Goal: Task Accomplishment & Management: Manage account settings

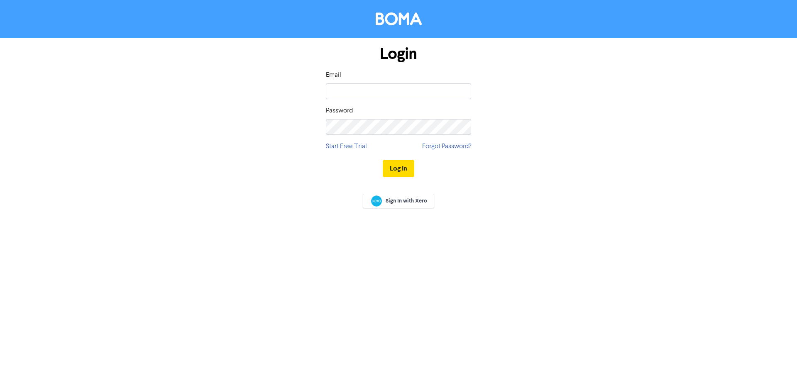
click at [359, 95] on input "email" at bounding box center [398, 91] width 145 height 16
type input "[EMAIL_ADDRESS][PERSON_NAME][DOMAIN_NAME]"
click at [405, 166] on button "Log In" at bounding box center [399, 168] width 32 height 17
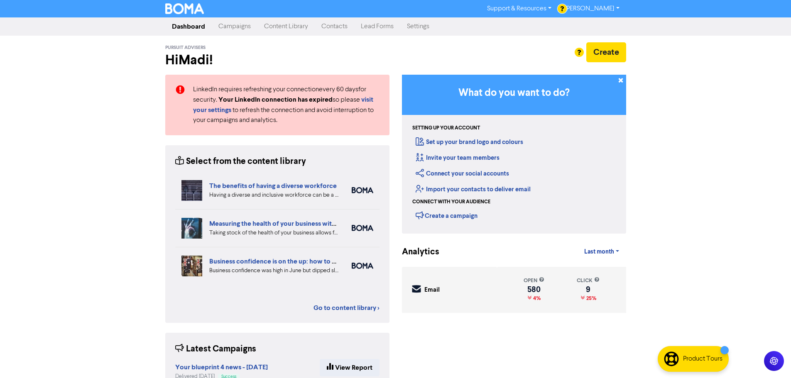
click at [109, 42] on div "Support & Resources Video Tutorials FAQ & Guides Marketing Education [PERSON_NA…" at bounding box center [395, 189] width 791 height 378
click at [343, 27] on link "Contacts" at bounding box center [334, 26] width 39 height 17
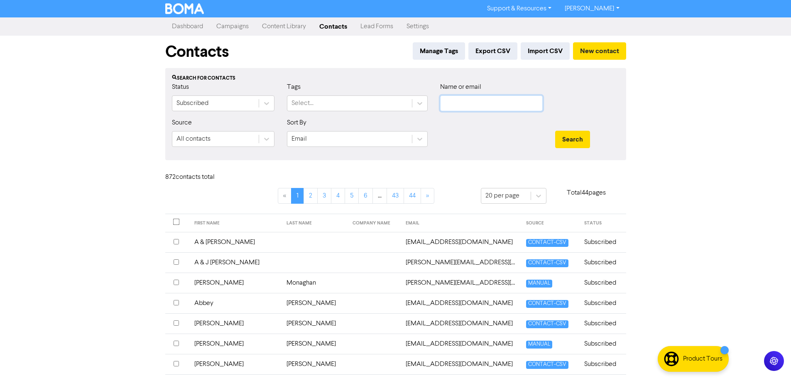
click at [492, 102] on input "text" at bounding box center [491, 103] width 103 height 16
type input "[PERSON_NAME]"
click at [555, 131] on button "Search" at bounding box center [572, 139] width 35 height 17
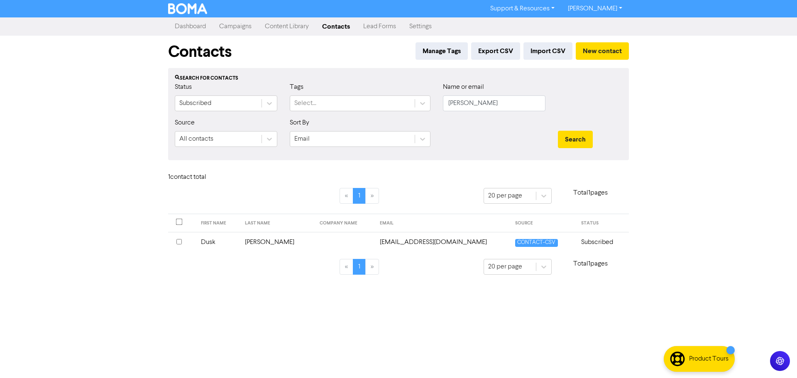
click at [179, 240] on input "checkbox" at bounding box center [178, 241] width 5 height 5
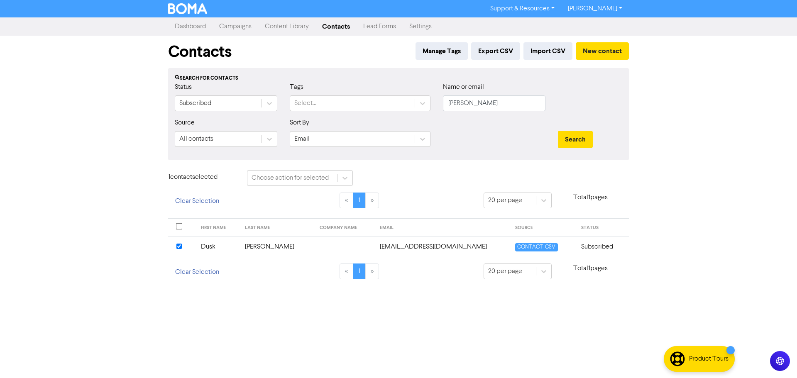
click at [240, 247] on td "Dusk" at bounding box center [218, 247] width 44 height 20
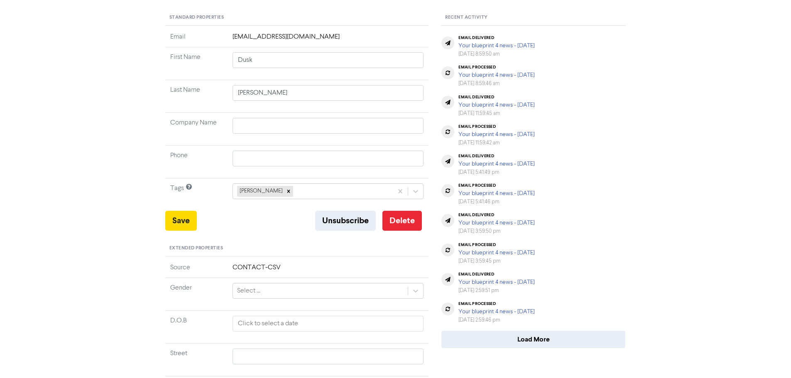
scroll to position [83, 0]
click at [411, 217] on button "Delete" at bounding box center [401, 219] width 39 height 20
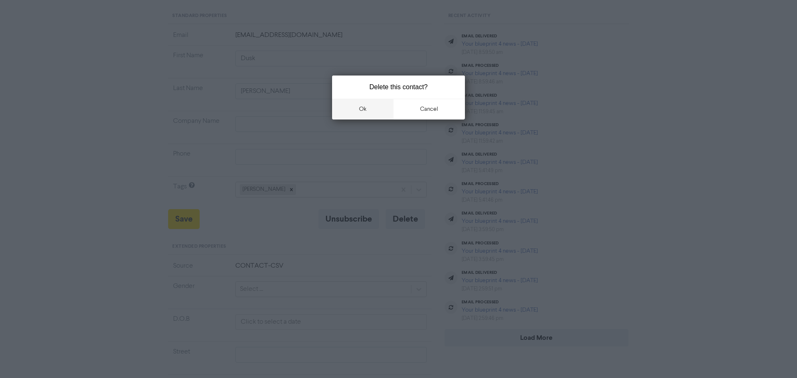
click at [371, 109] on button "ok" at bounding box center [362, 109] width 61 height 21
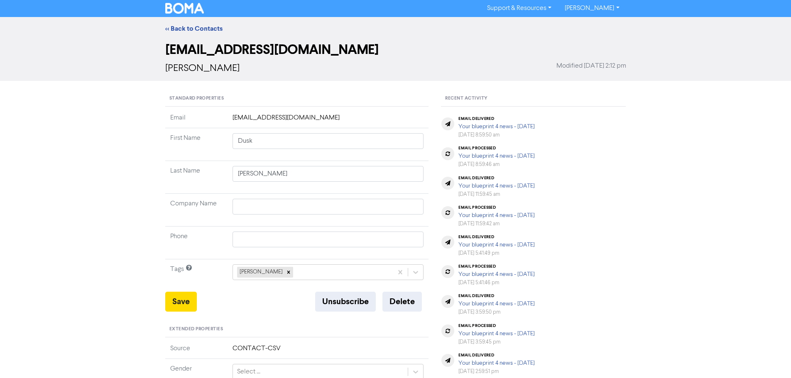
scroll to position [0, 0]
